Goal: Task Accomplishment & Management: Manage account settings

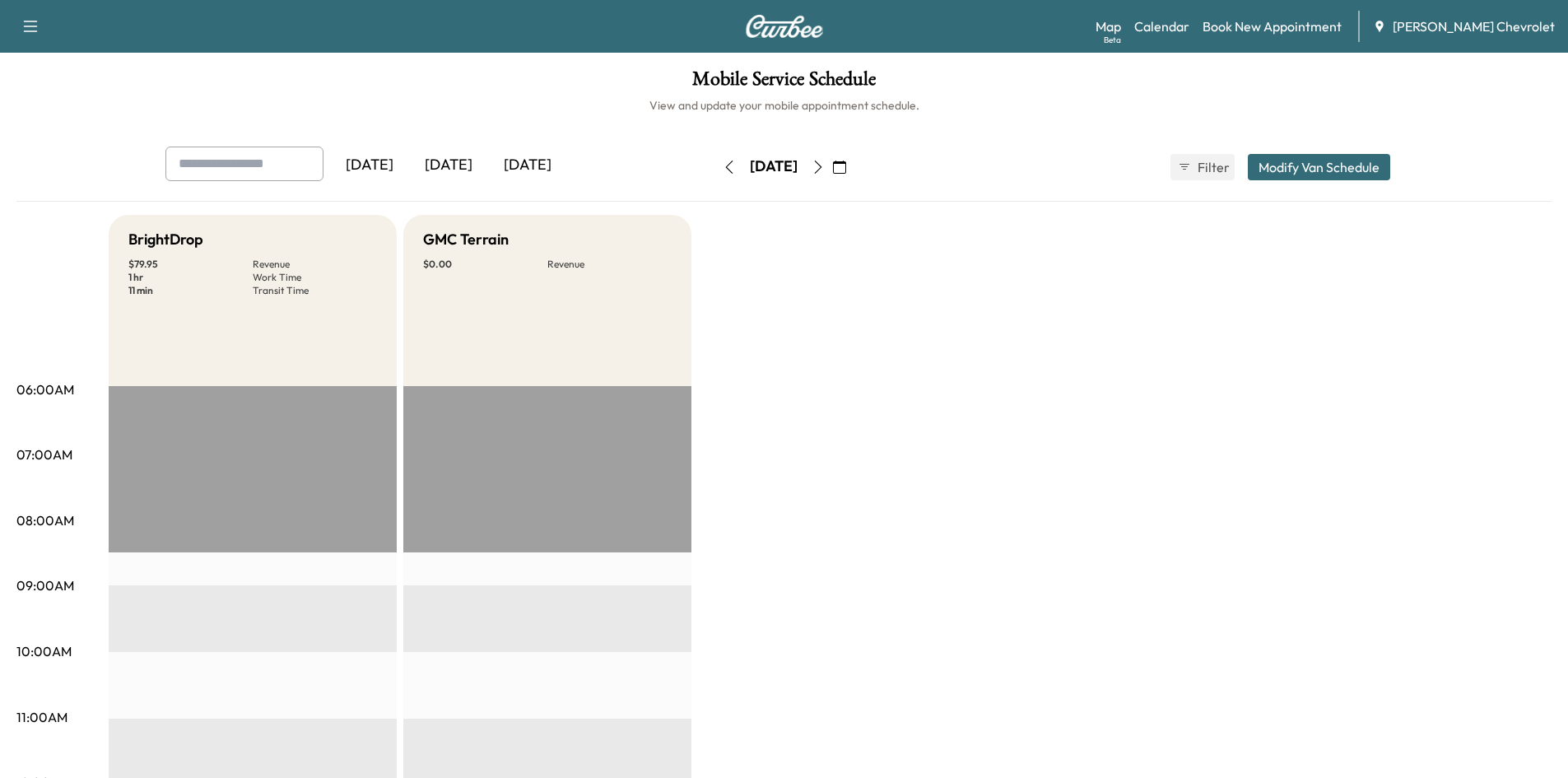
click at [508, 166] on div "[DATE]" at bounding box center [528, 165] width 79 height 38
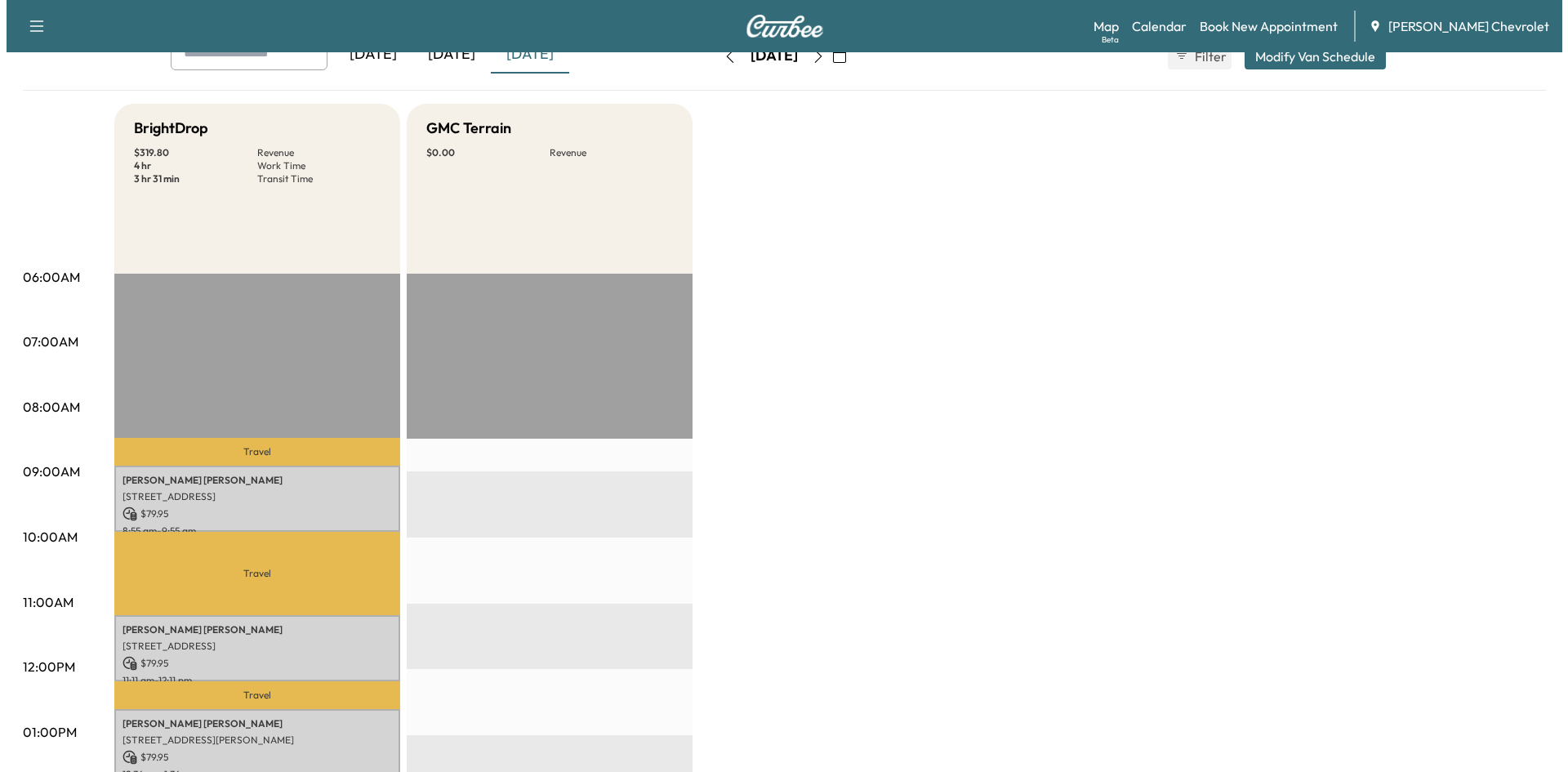
scroll to position [326, 0]
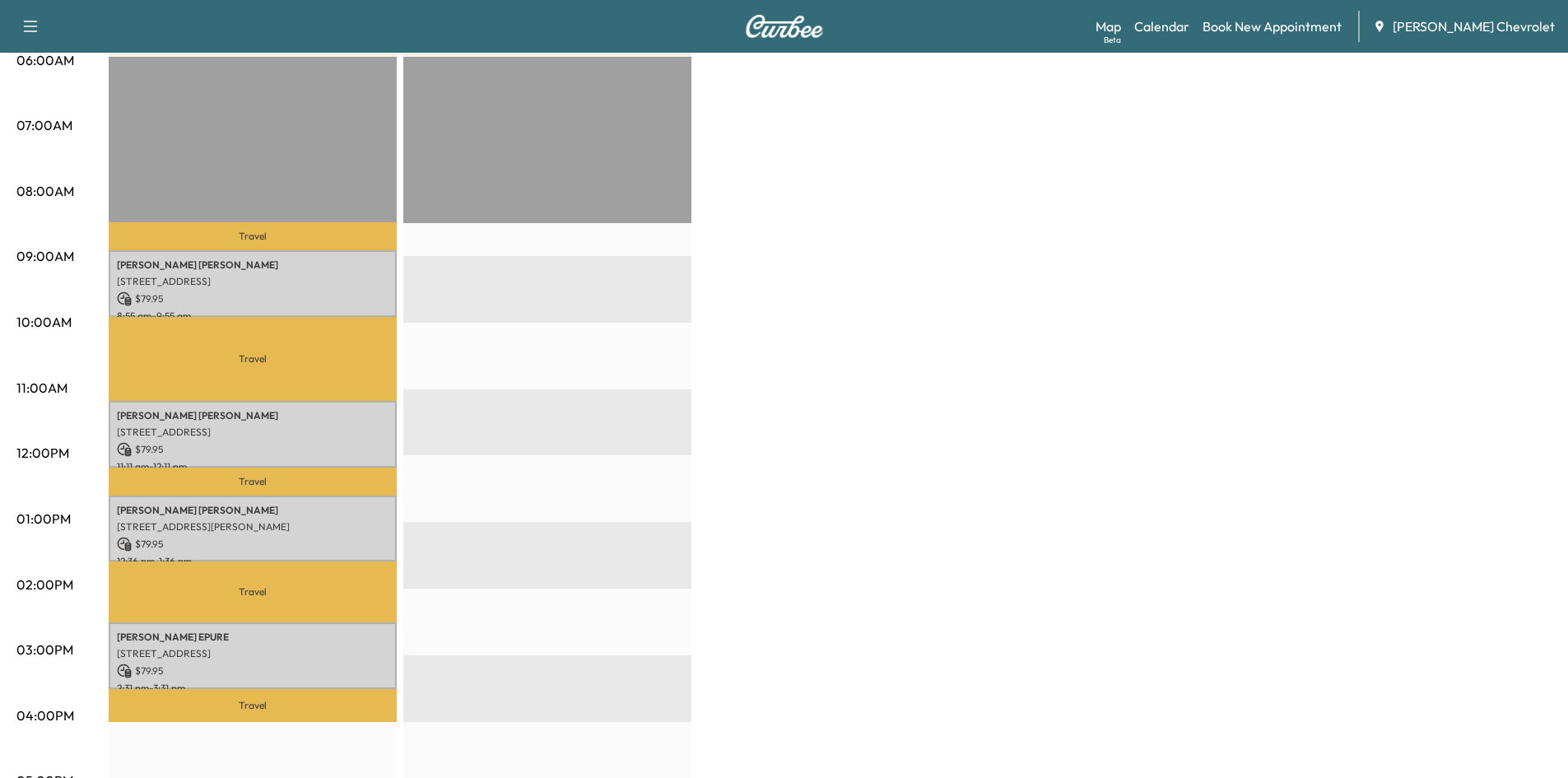
click at [232, 247] on p "Travel" at bounding box center [252, 236] width 288 height 28
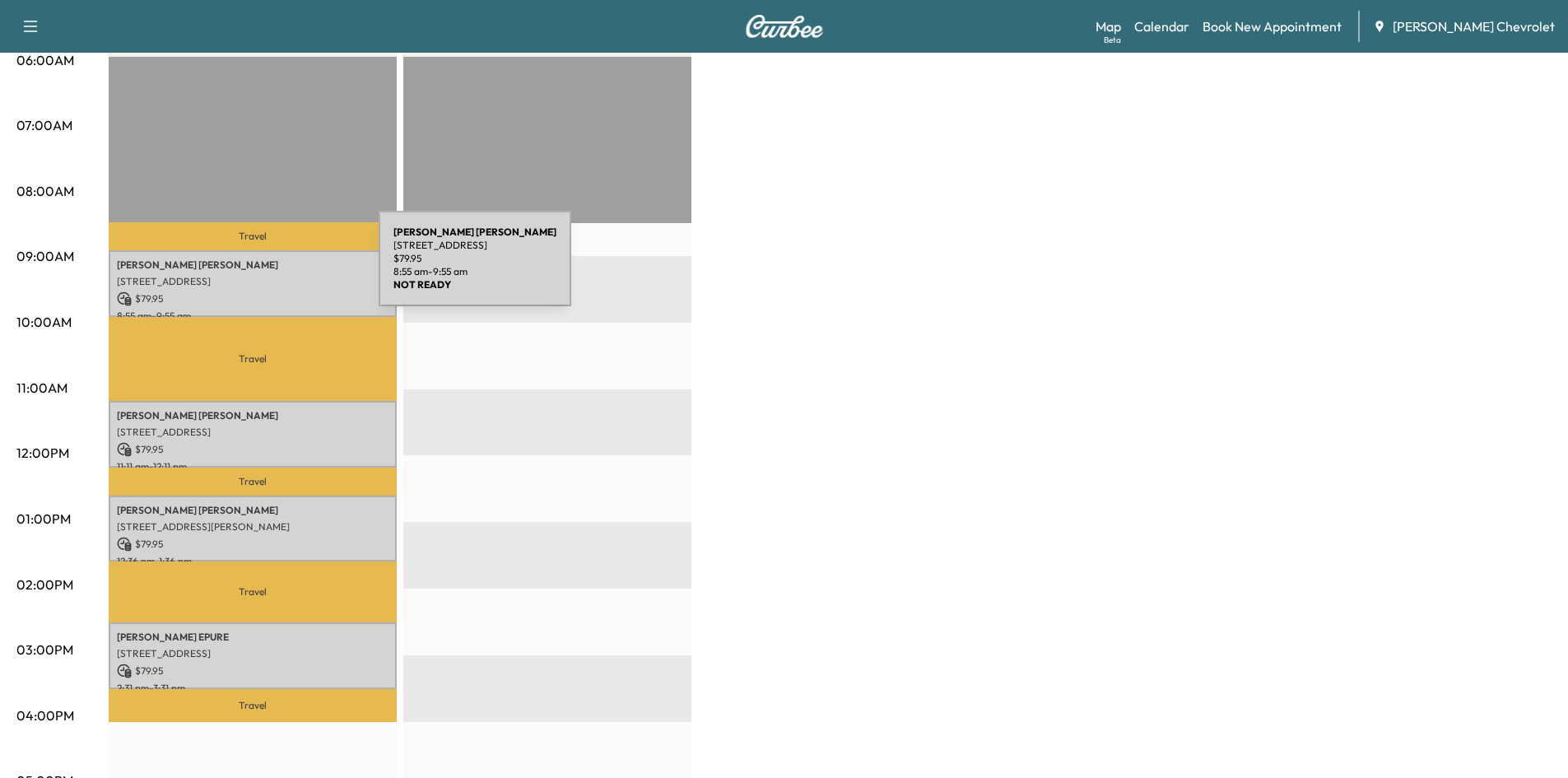
click at [255, 268] on p "[PERSON_NAME]" at bounding box center [253, 265] width 272 height 13
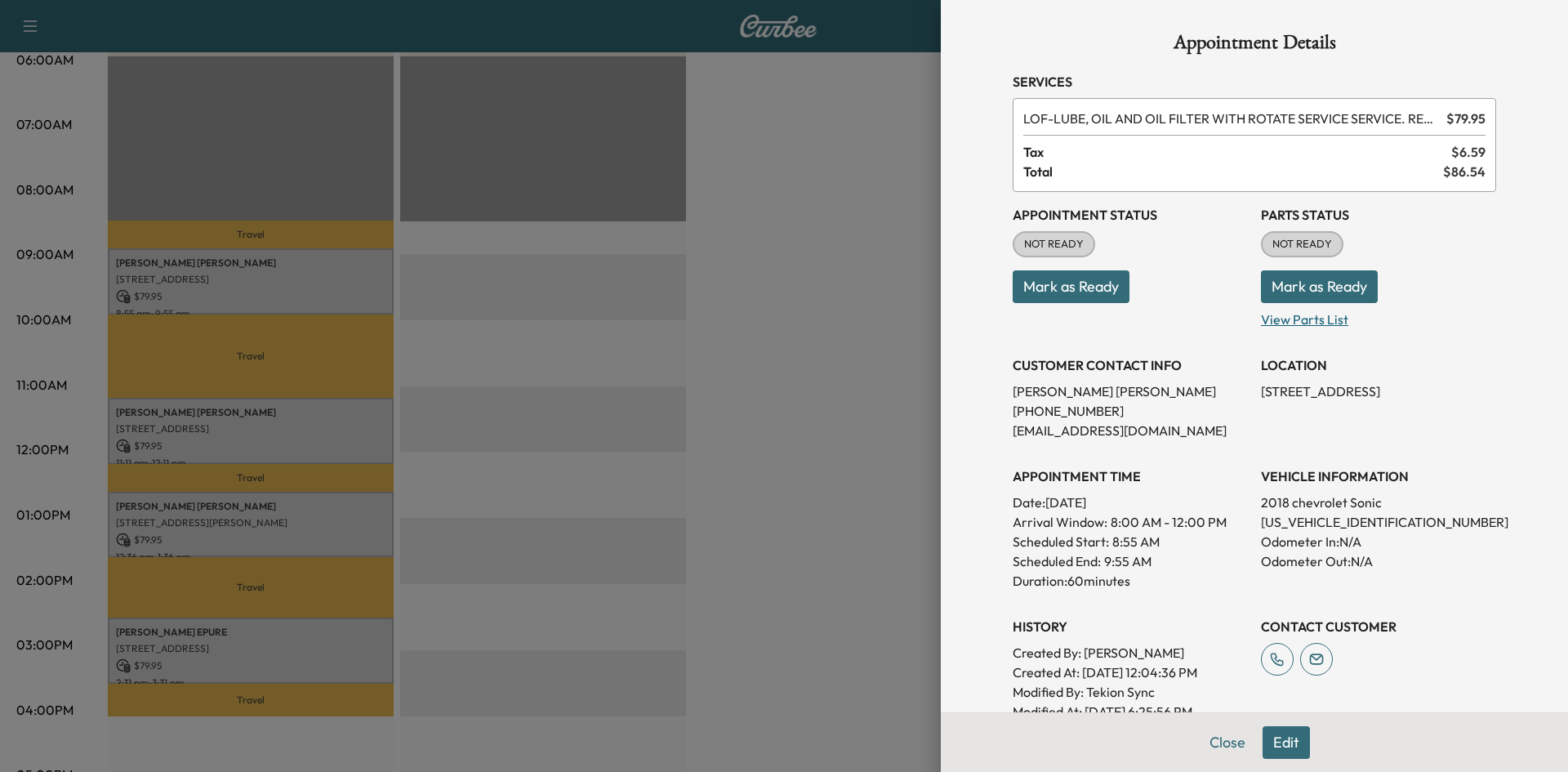
click at [1284, 316] on p "View Parts List" at bounding box center [1378, 316] width 235 height 26
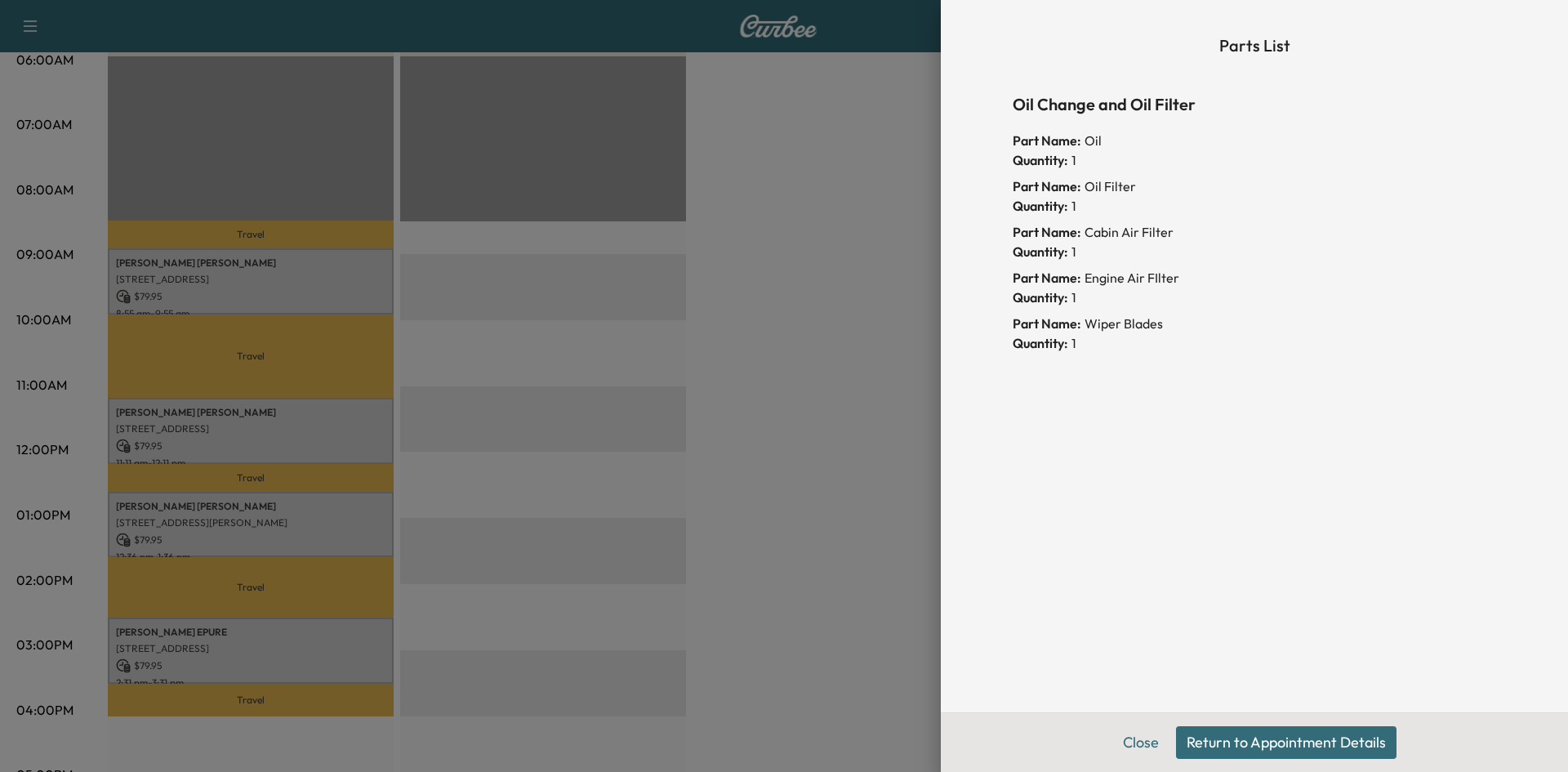
click at [1280, 315] on div "Part Name: Wiper Blades" at bounding box center [1255, 323] width 484 height 19
click at [1300, 733] on button "Return to Appointment Details" at bounding box center [1286, 742] width 220 height 32
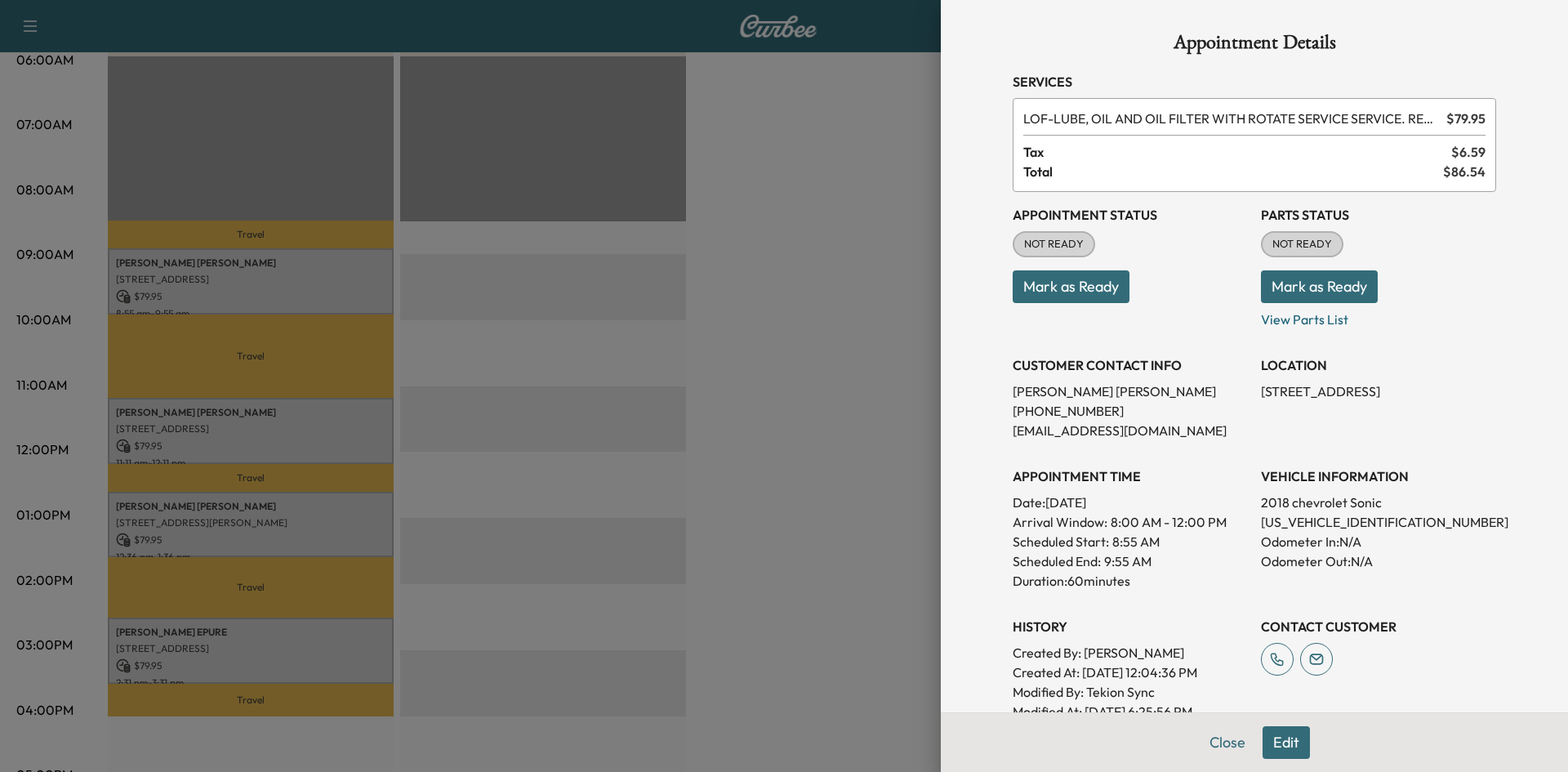
click at [1312, 282] on button "Mark as Ready" at bounding box center [1319, 286] width 116 height 32
click at [768, 315] on div at bounding box center [784, 386] width 1568 height 772
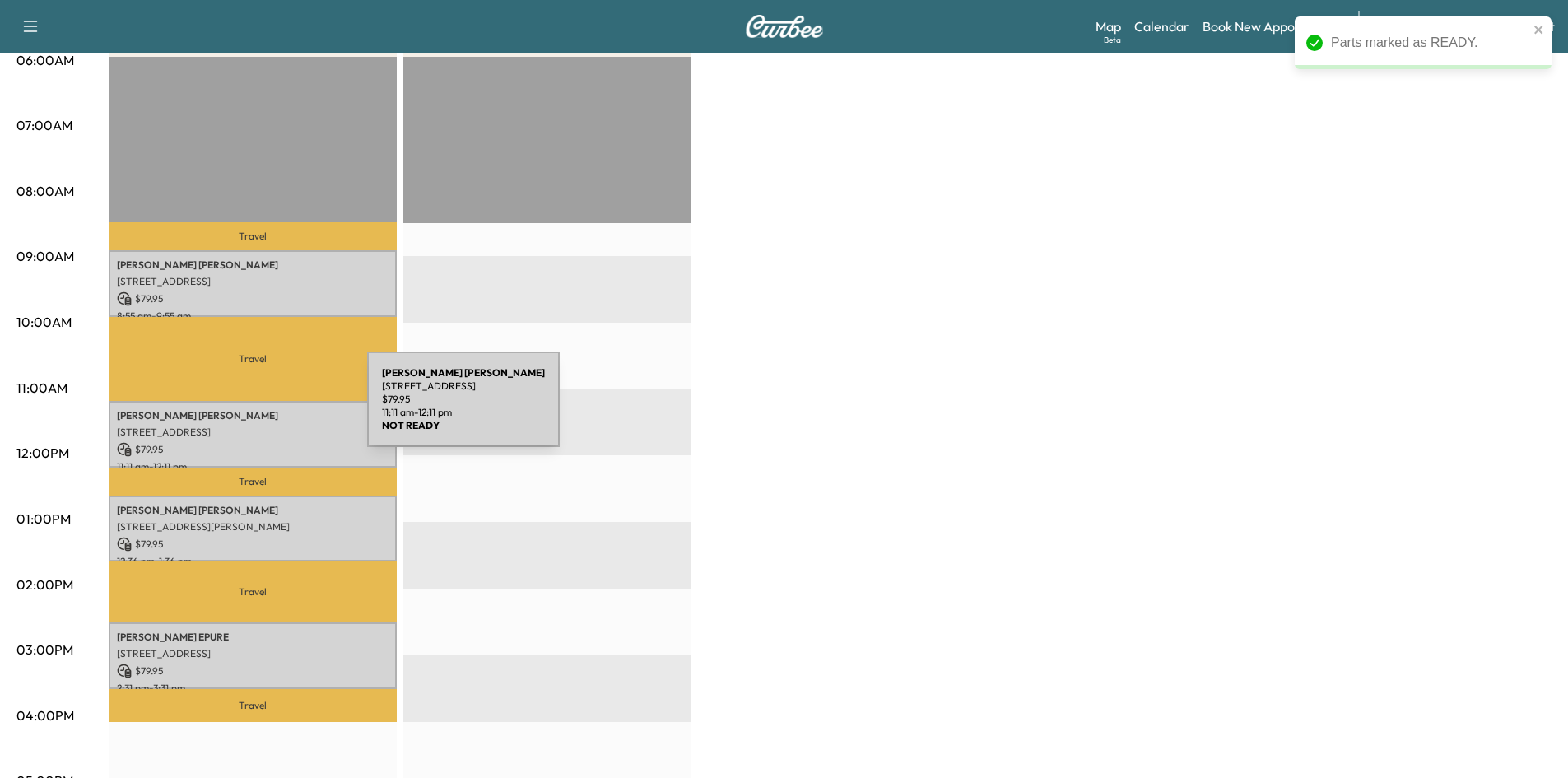
click at [243, 409] on p "[PERSON_NAME]" at bounding box center [253, 415] width 272 height 13
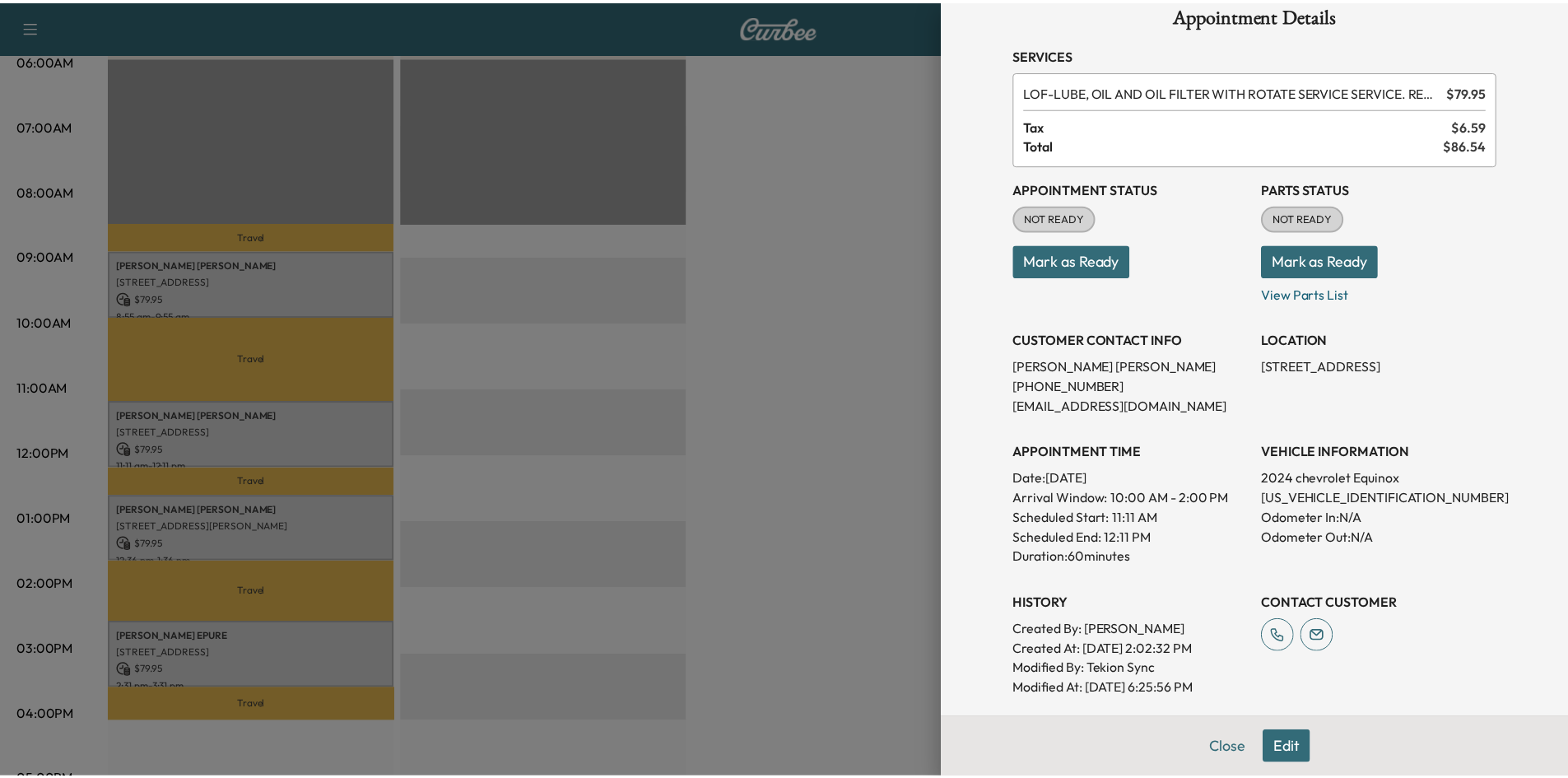
scroll to position [0, 0]
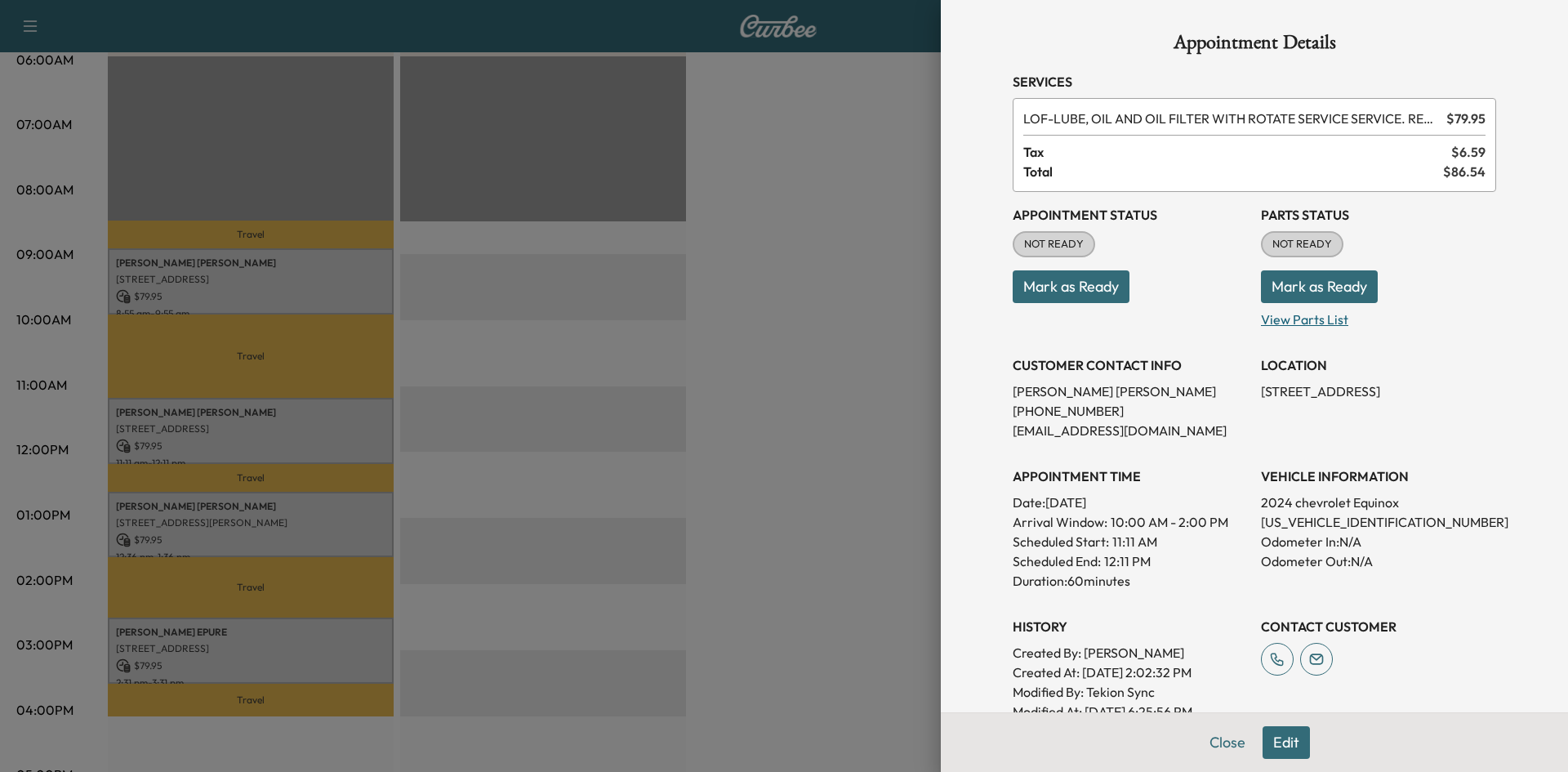
click at [1299, 313] on p "View Parts List" at bounding box center [1378, 316] width 235 height 26
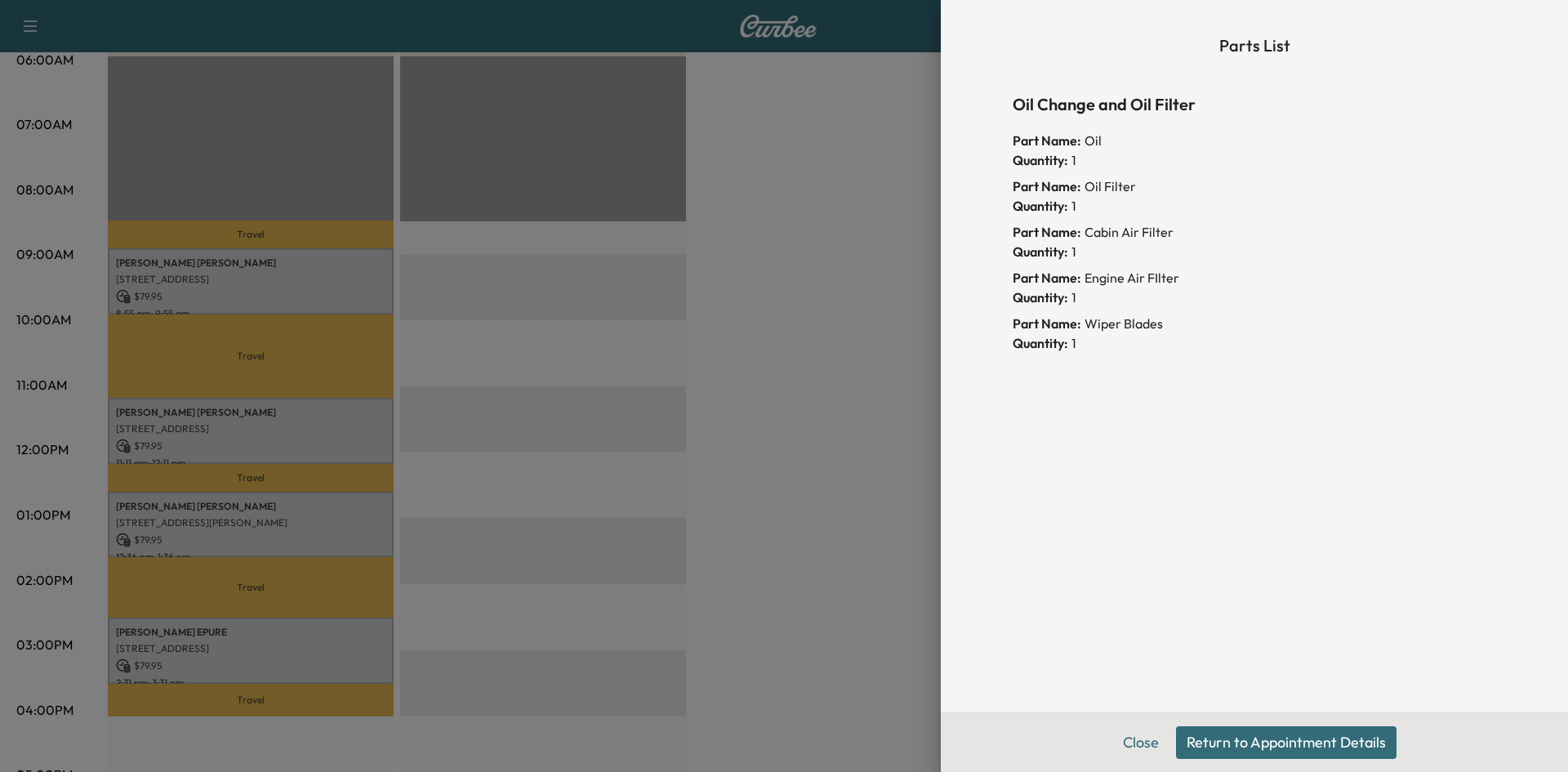
click at [1397, 309] on div "Part Name: Engine Air FIlter Quantity: 1" at bounding box center [1255, 291] width 484 height 46
click at [1158, 742] on button "Close" at bounding box center [1140, 742] width 57 height 32
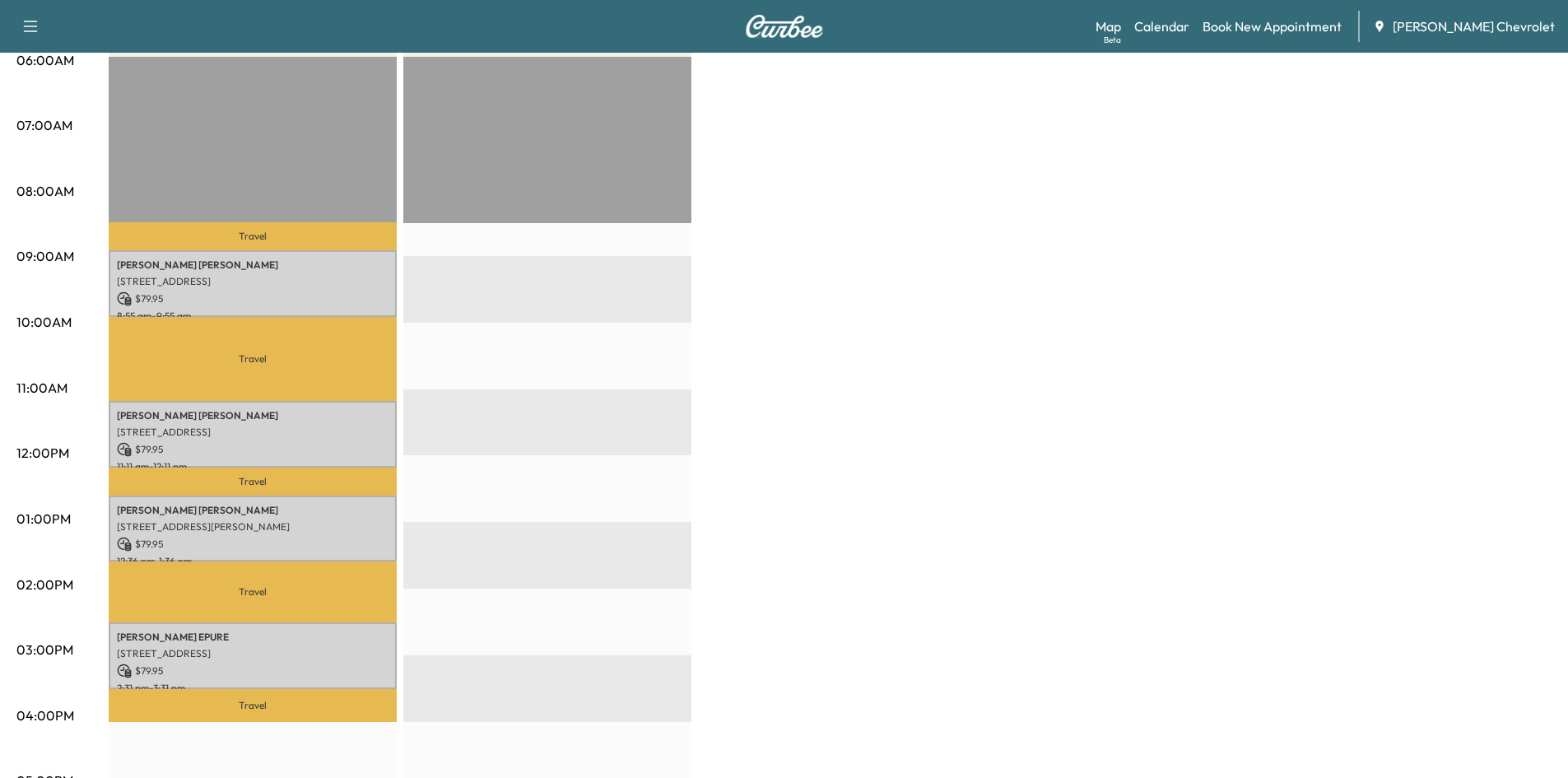
click at [235, 409] on p "[PERSON_NAME]" at bounding box center [253, 415] width 272 height 13
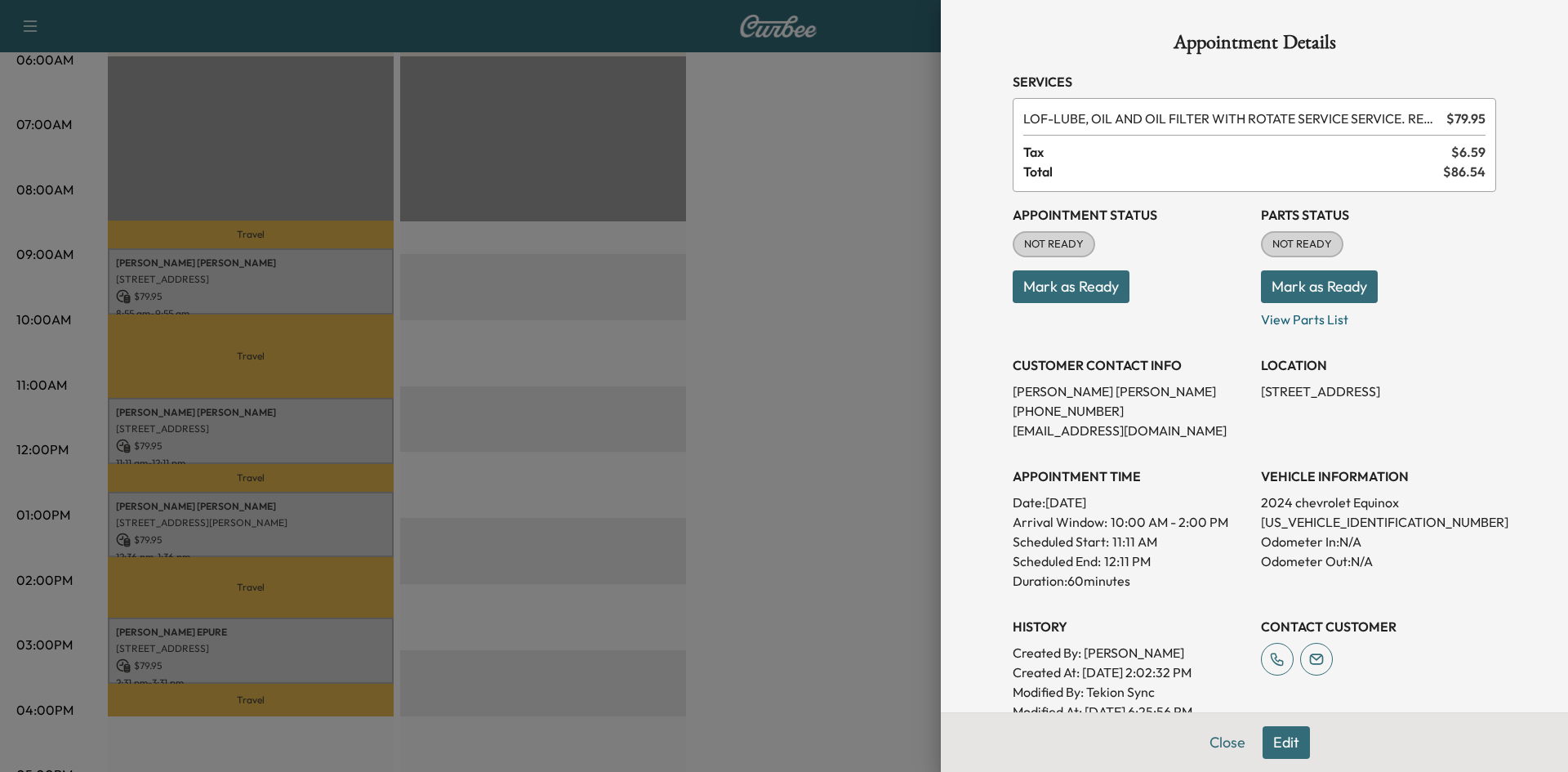
drag, startPoint x: 1344, startPoint y: 286, endPoint x: 1297, endPoint y: 291, distance: 47.3
click at [1342, 282] on button "Mark as Ready" at bounding box center [1319, 286] width 116 height 32
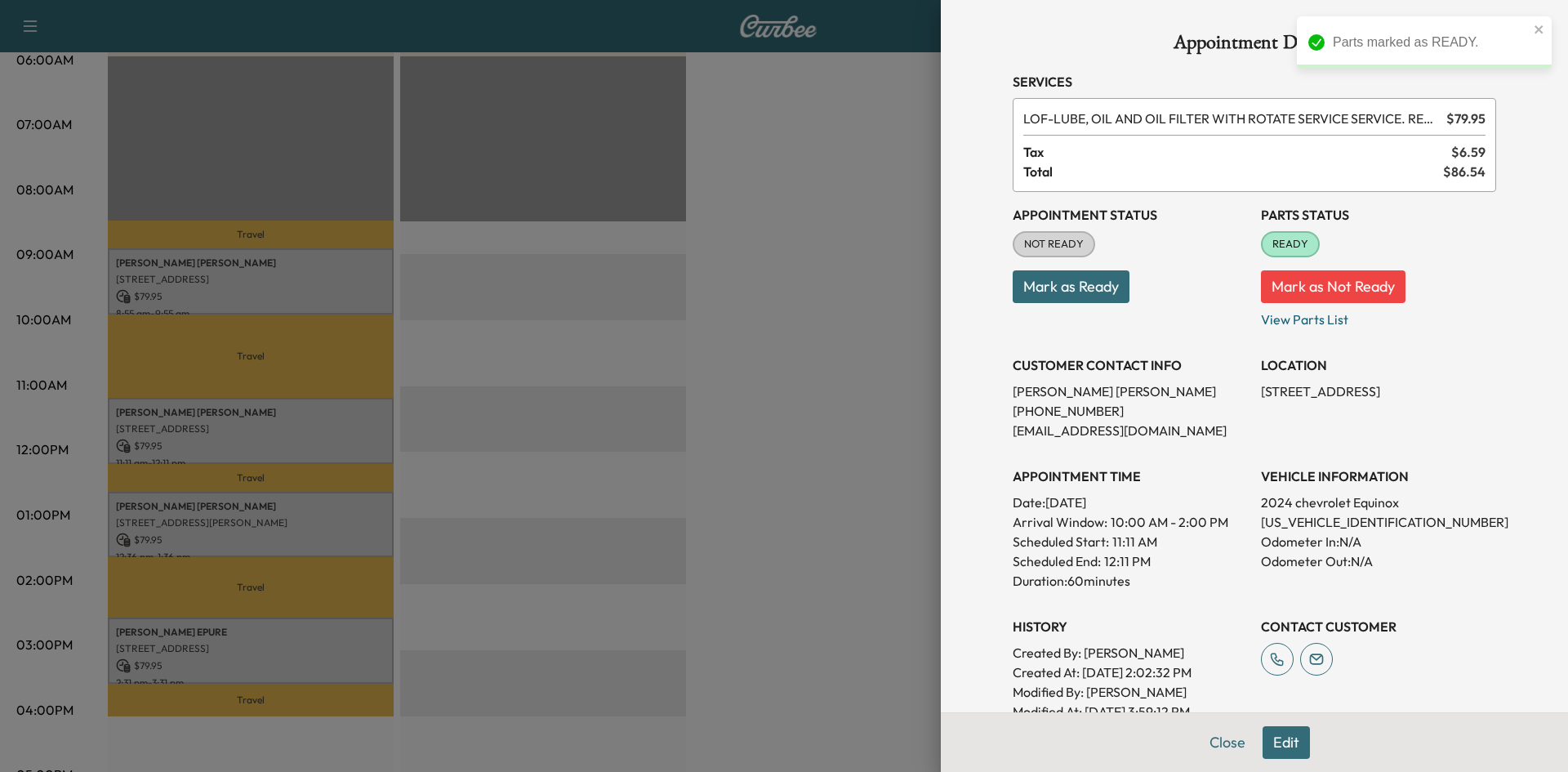
click at [829, 313] on div at bounding box center [784, 386] width 1568 height 772
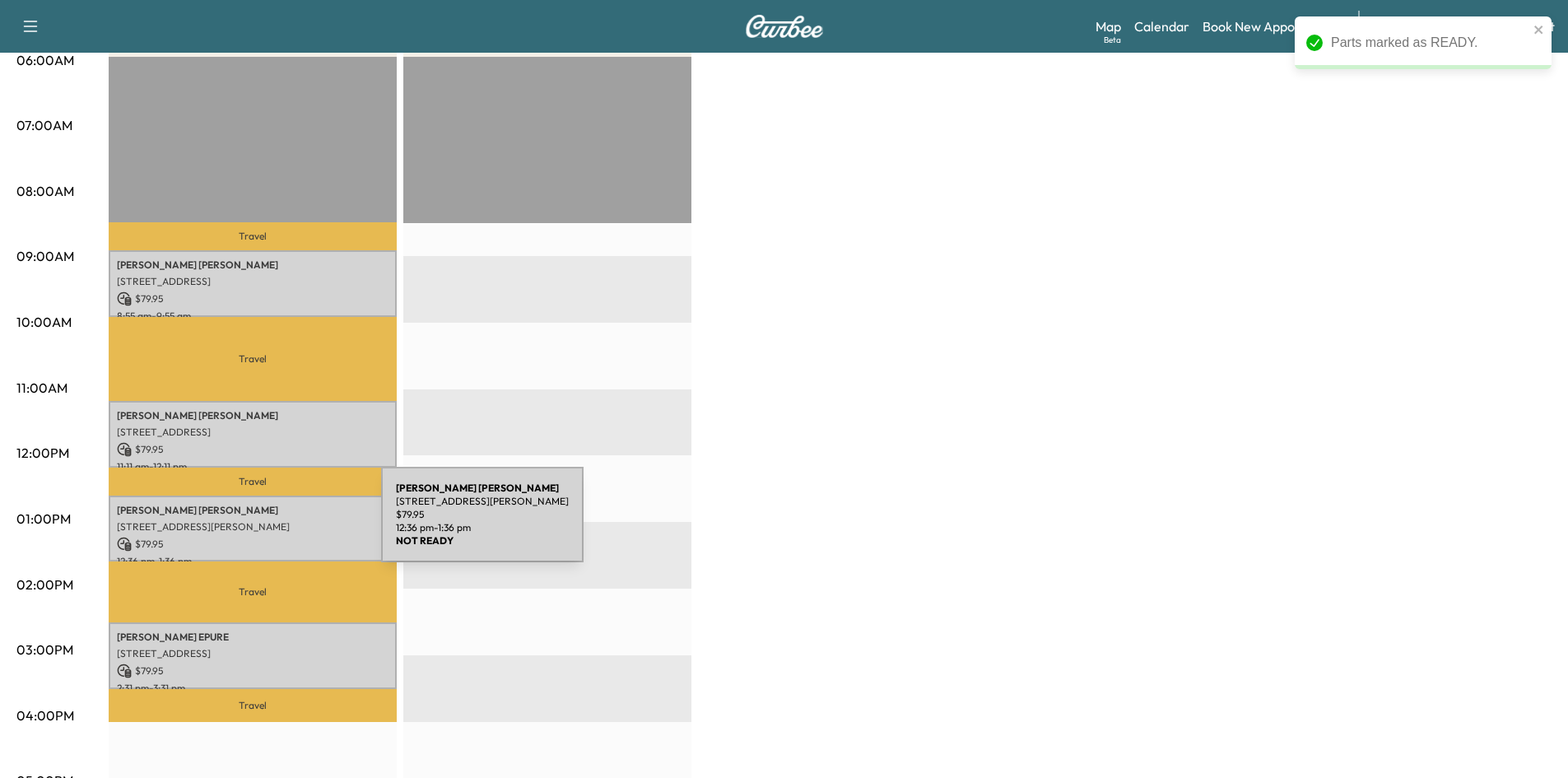
click at [258, 526] on p "[STREET_ADDRESS][PERSON_NAME]" at bounding box center [253, 527] width 272 height 13
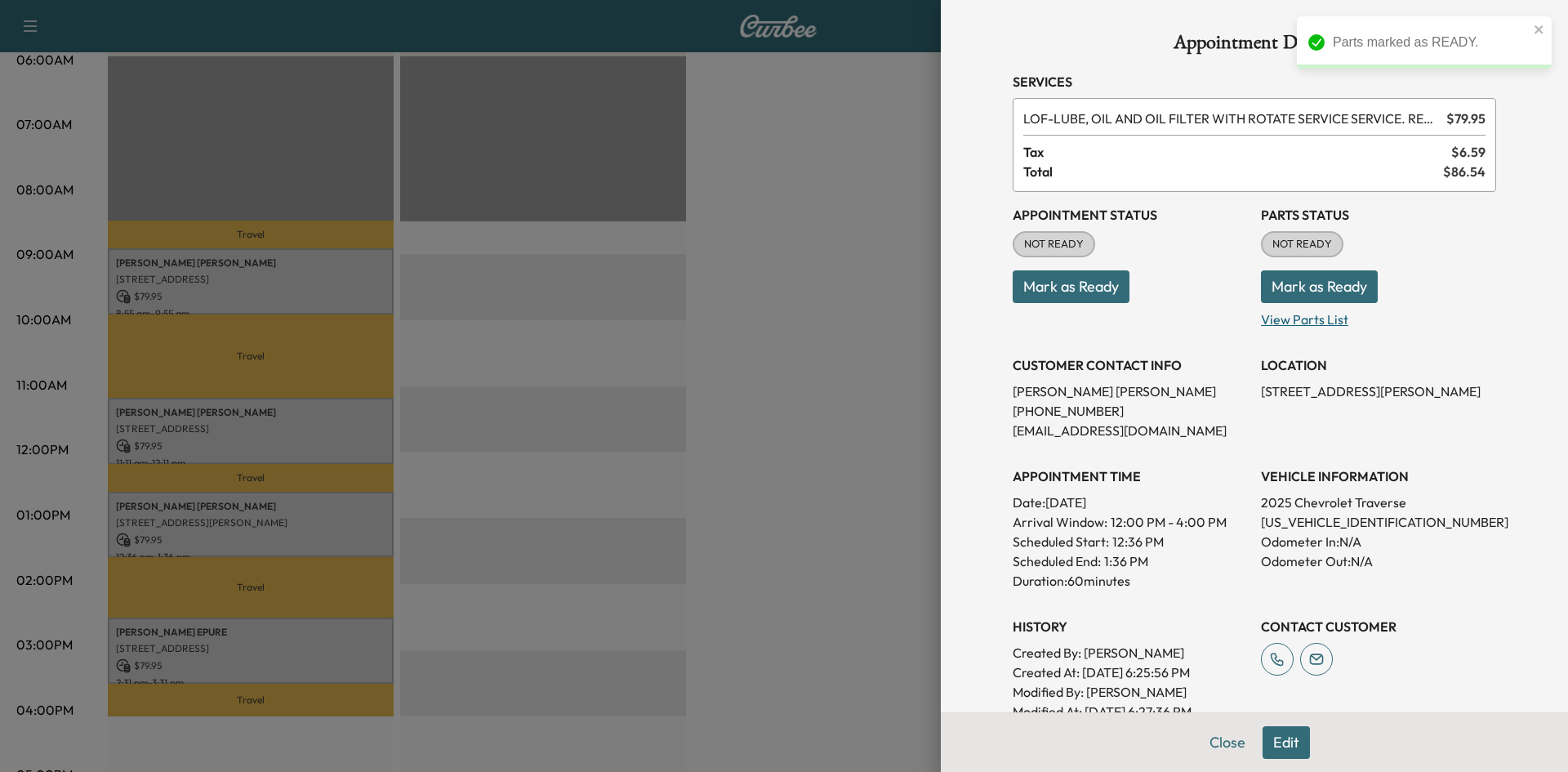
click at [1308, 315] on p "View Parts List" at bounding box center [1378, 316] width 235 height 26
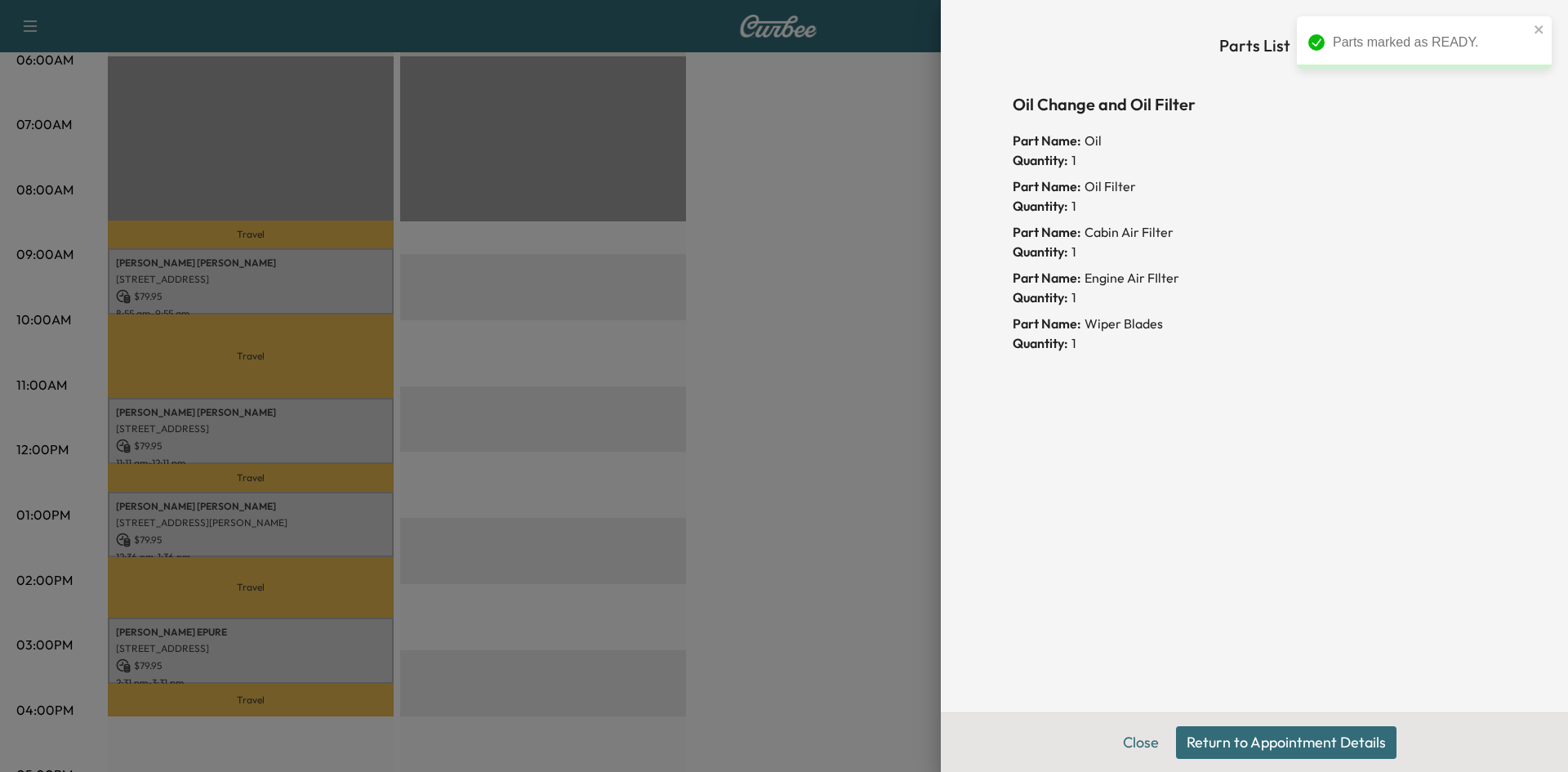
click at [819, 347] on div at bounding box center [784, 386] width 1568 height 772
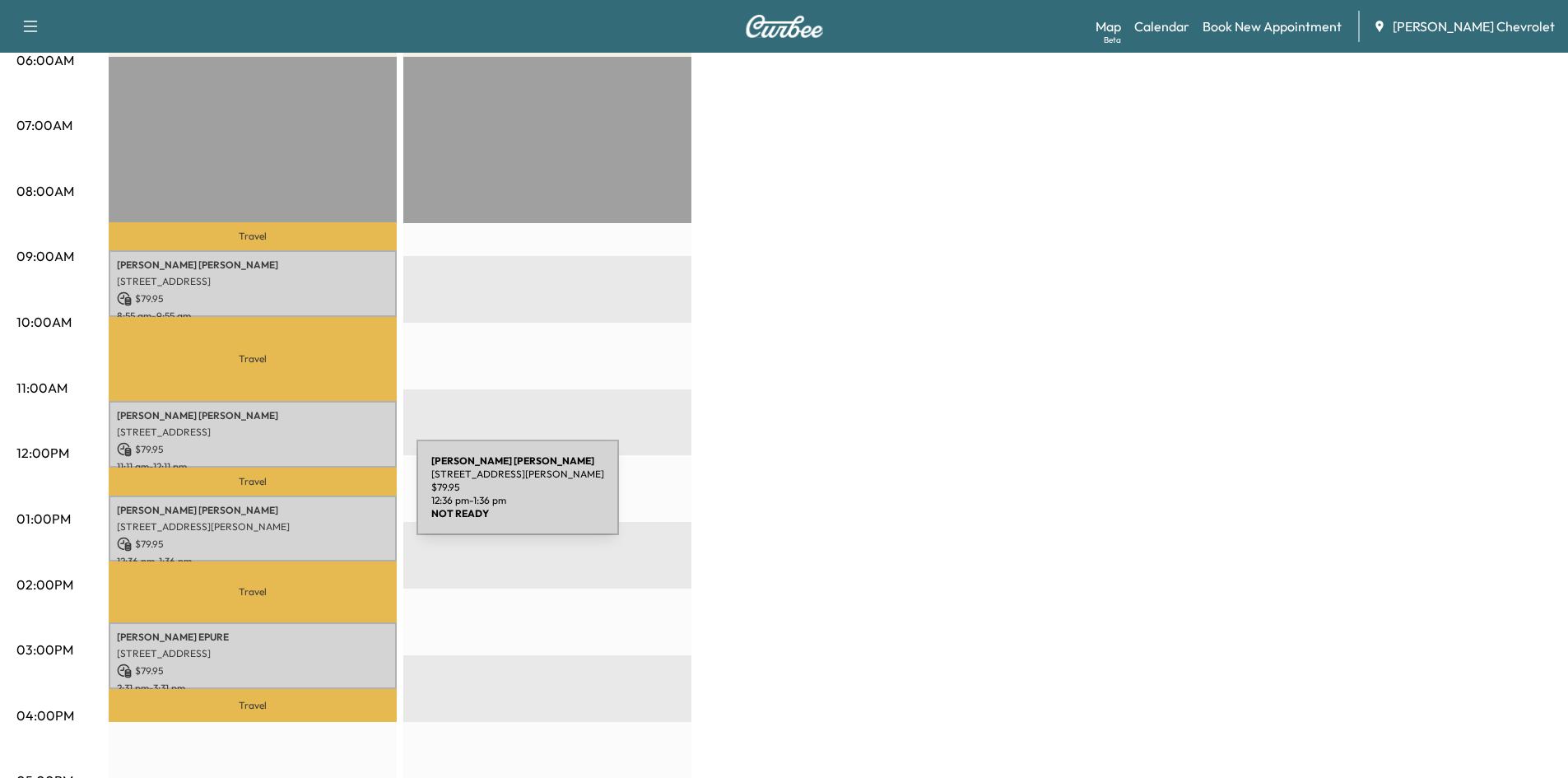
click at [293, 497] on div "[PERSON_NAME] [STREET_ADDRESS][PERSON_NAME] $ 79.95 12:36 pm - 1:36 pm" at bounding box center [252, 529] width 288 height 67
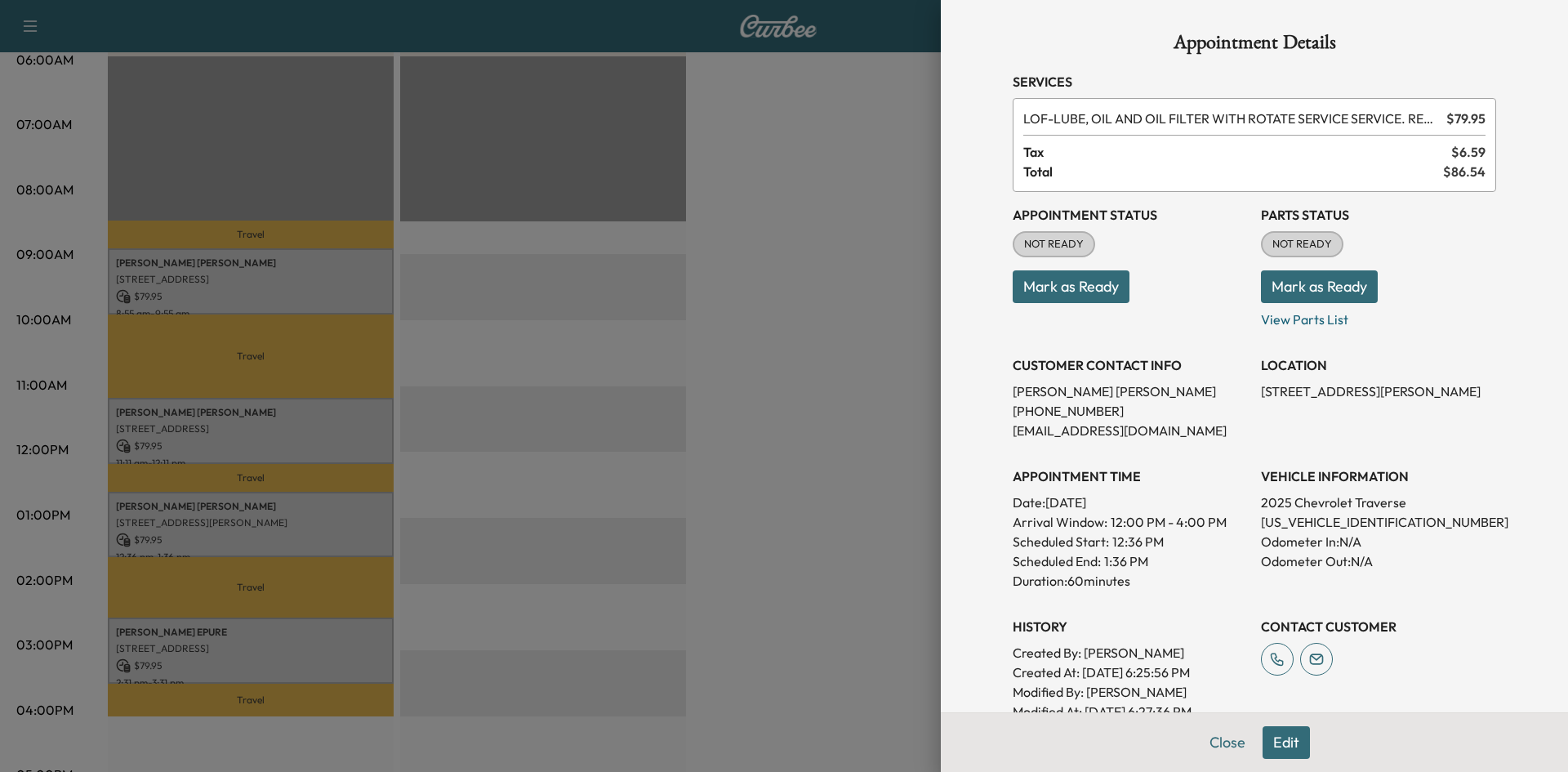
click at [1280, 286] on button "Mark as Ready" at bounding box center [1319, 286] width 116 height 32
drag, startPoint x: 742, startPoint y: 397, endPoint x: 674, endPoint y: 432, distance: 76.5
click at [742, 397] on div at bounding box center [784, 386] width 1568 height 772
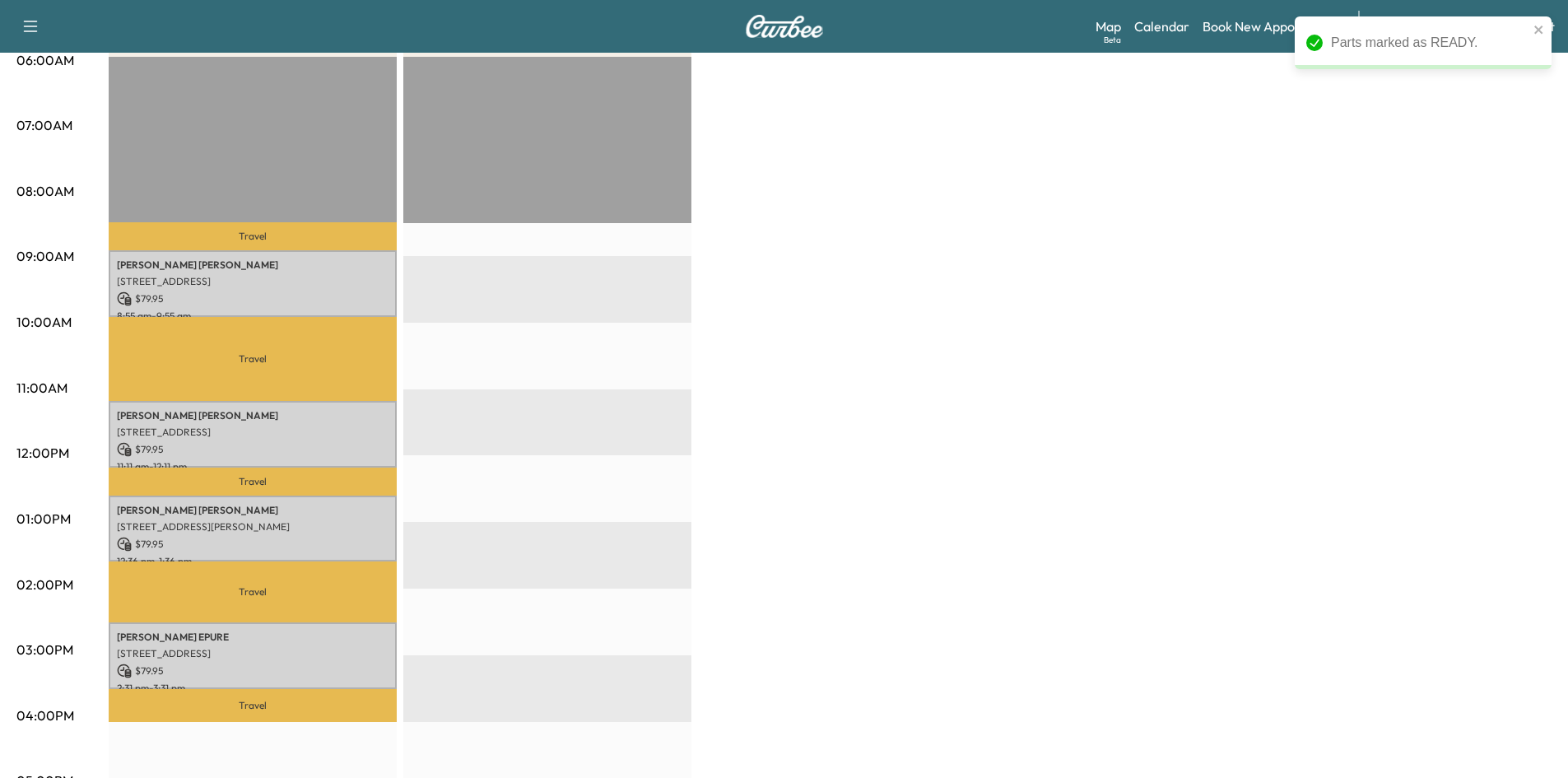
click at [266, 623] on div "[PERSON_NAME] [STREET_ADDRESS] $ 79.95 2:31 pm - 3:31 pm" at bounding box center [252, 656] width 288 height 67
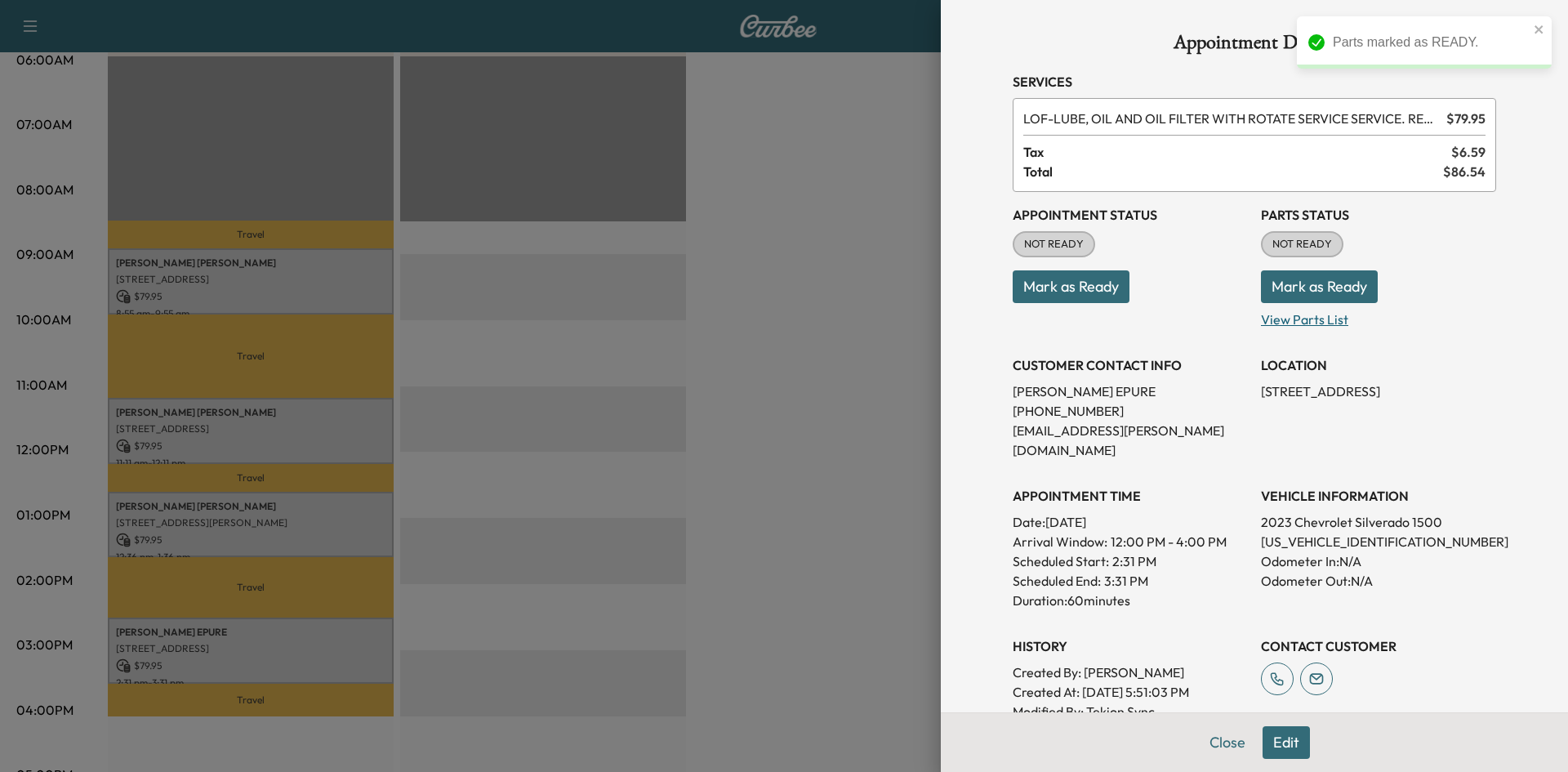
click at [1302, 328] on p "View Parts List" at bounding box center [1378, 316] width 235 height 26
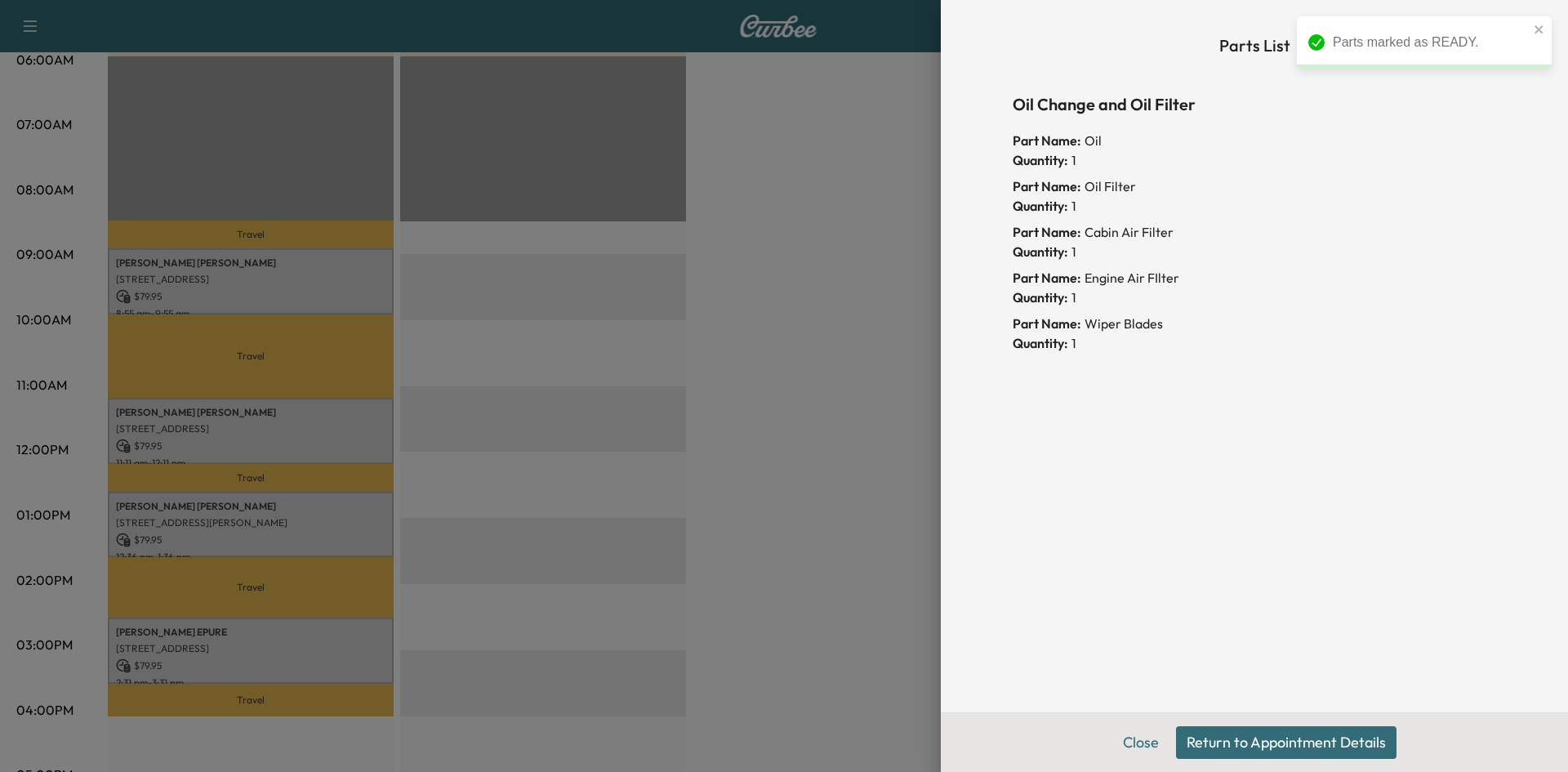
click at [837, 317] on div at bounding box center [784, 386] width 1568 height 772
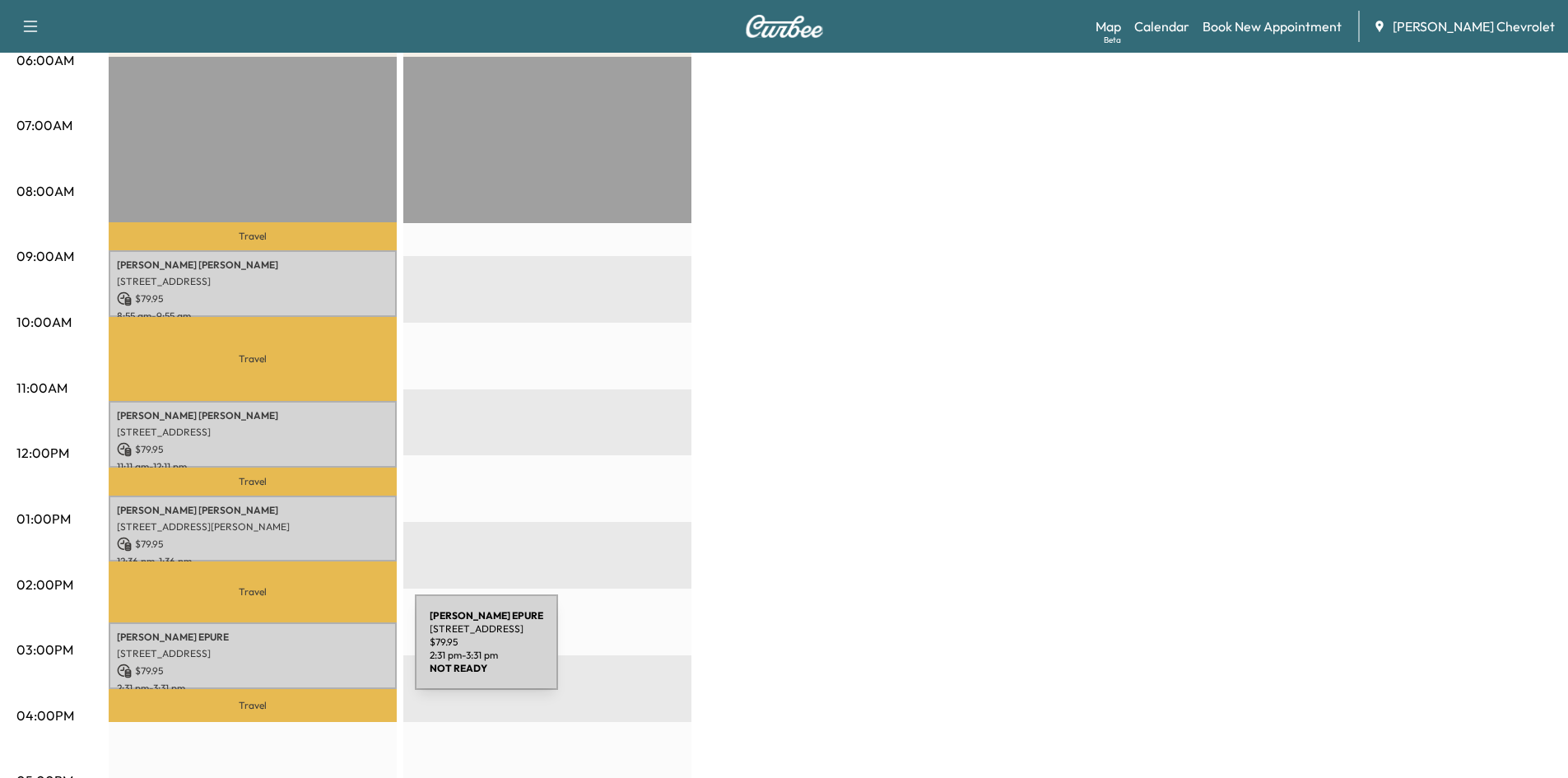
click at [291, 652] on p "[STREET_ADDRESS]" at bounding box center [253, 654] width 272 height 13
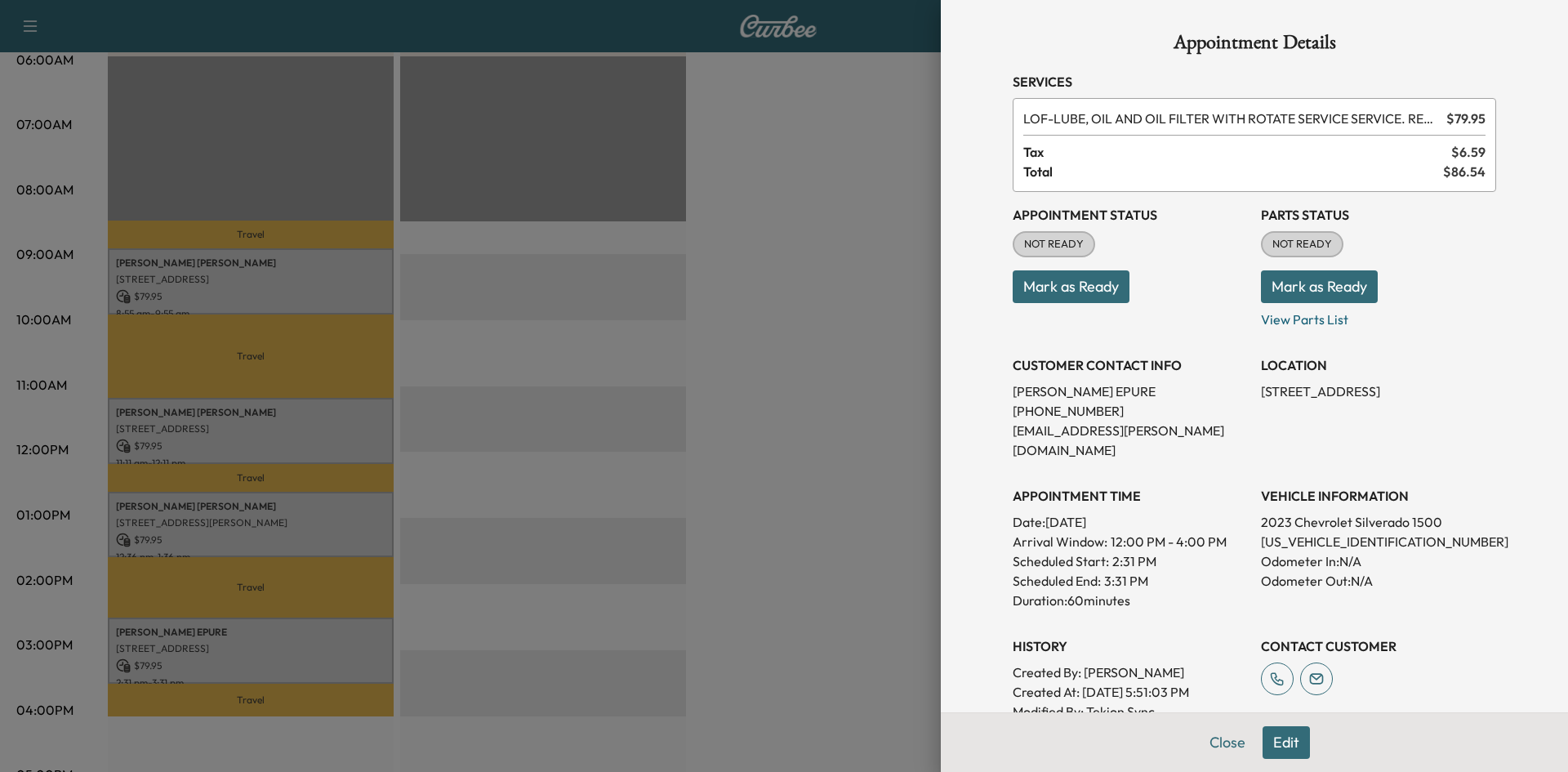
click at [1328, 293] on button "Mark as Ready" at bounding box center [1319, 286] width 116 height 32
click at [804, 397] on div at bounding box center [784, 386] width 1568 height 772
